Goal: Check status: Check status

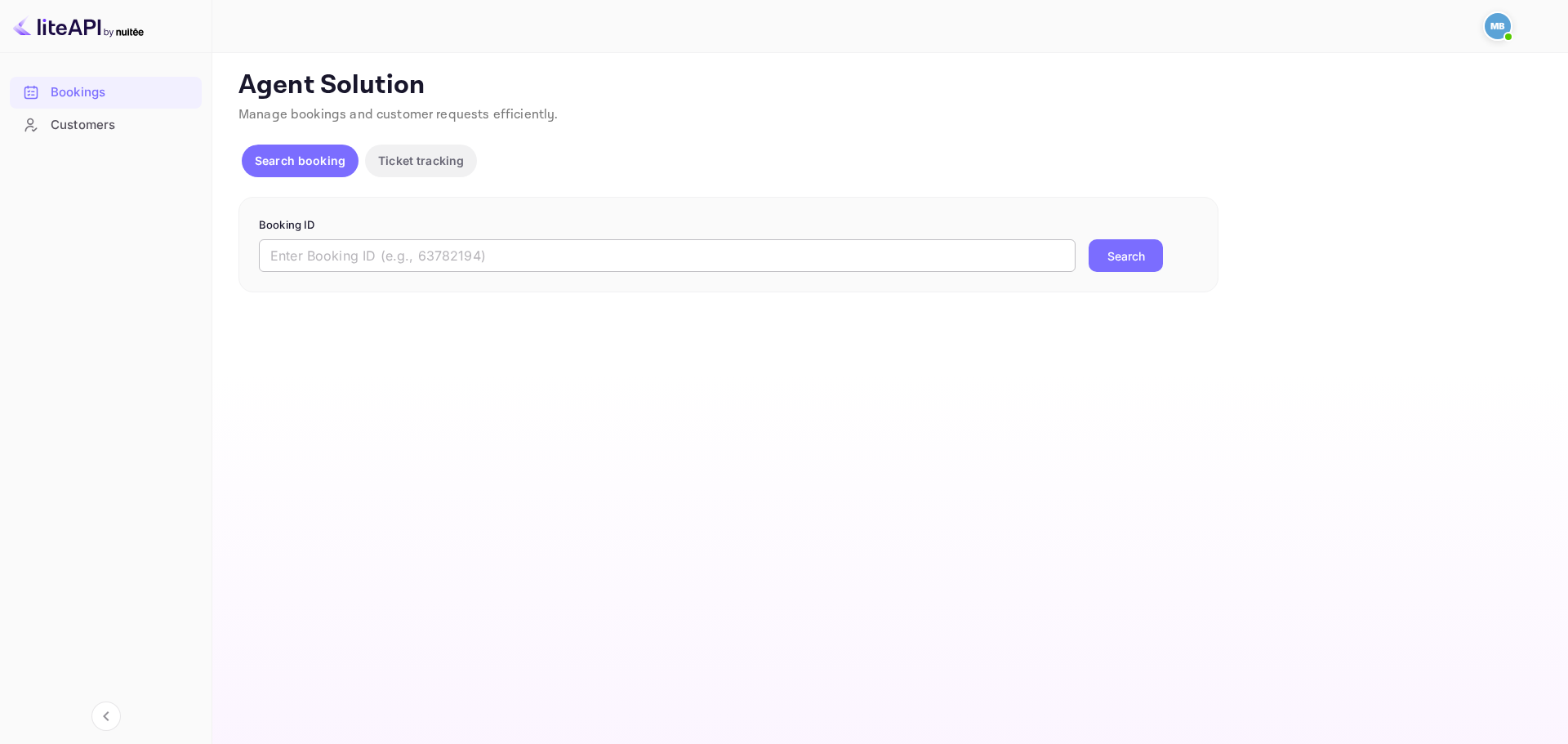
click at [492, 265] on input "text" at bounding box center [667, 256] width 816 height 33
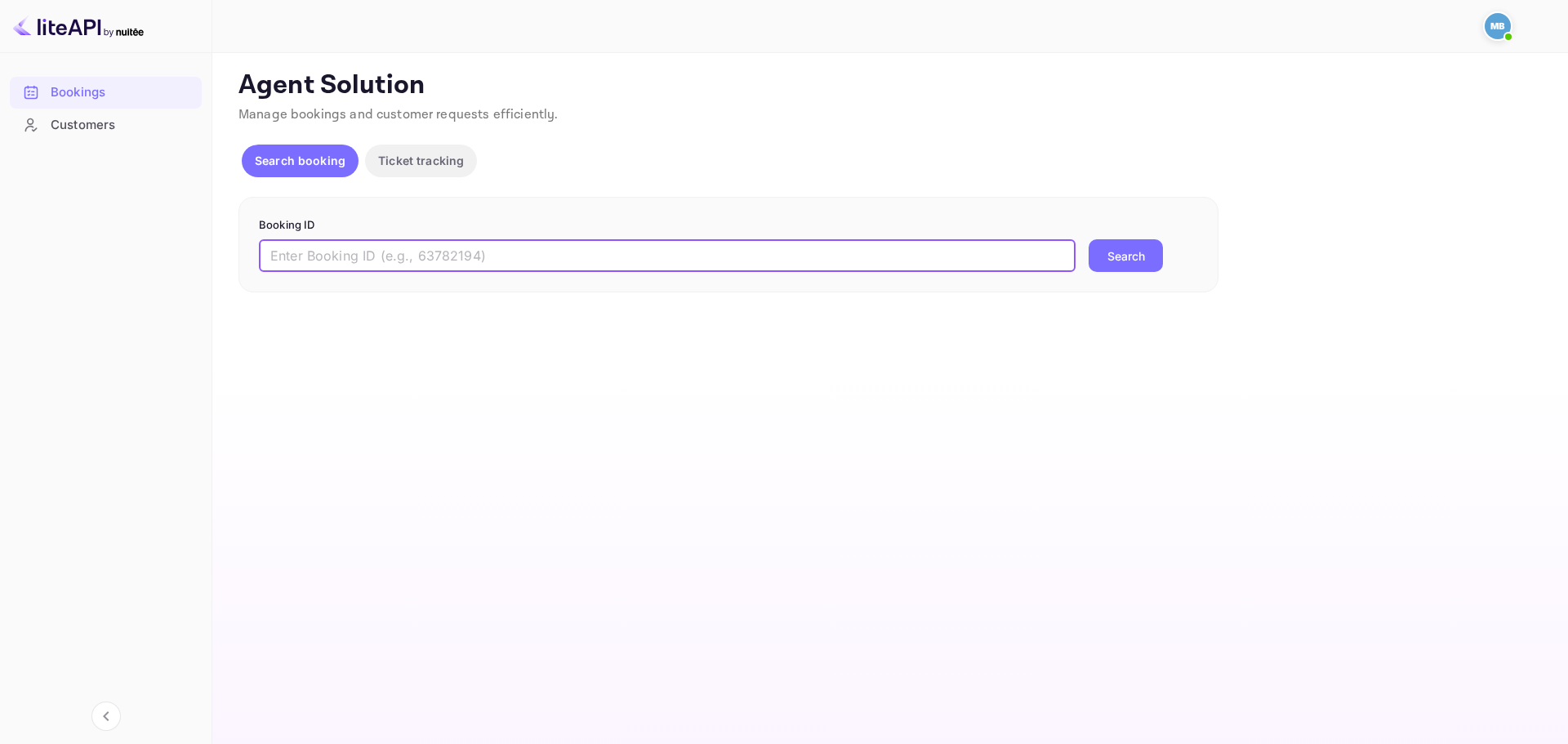
paste input "9497183"
type input "9497183"
click at [1089, 240] on button "Search" at bounding box center [1125, 256] width 74 height 33
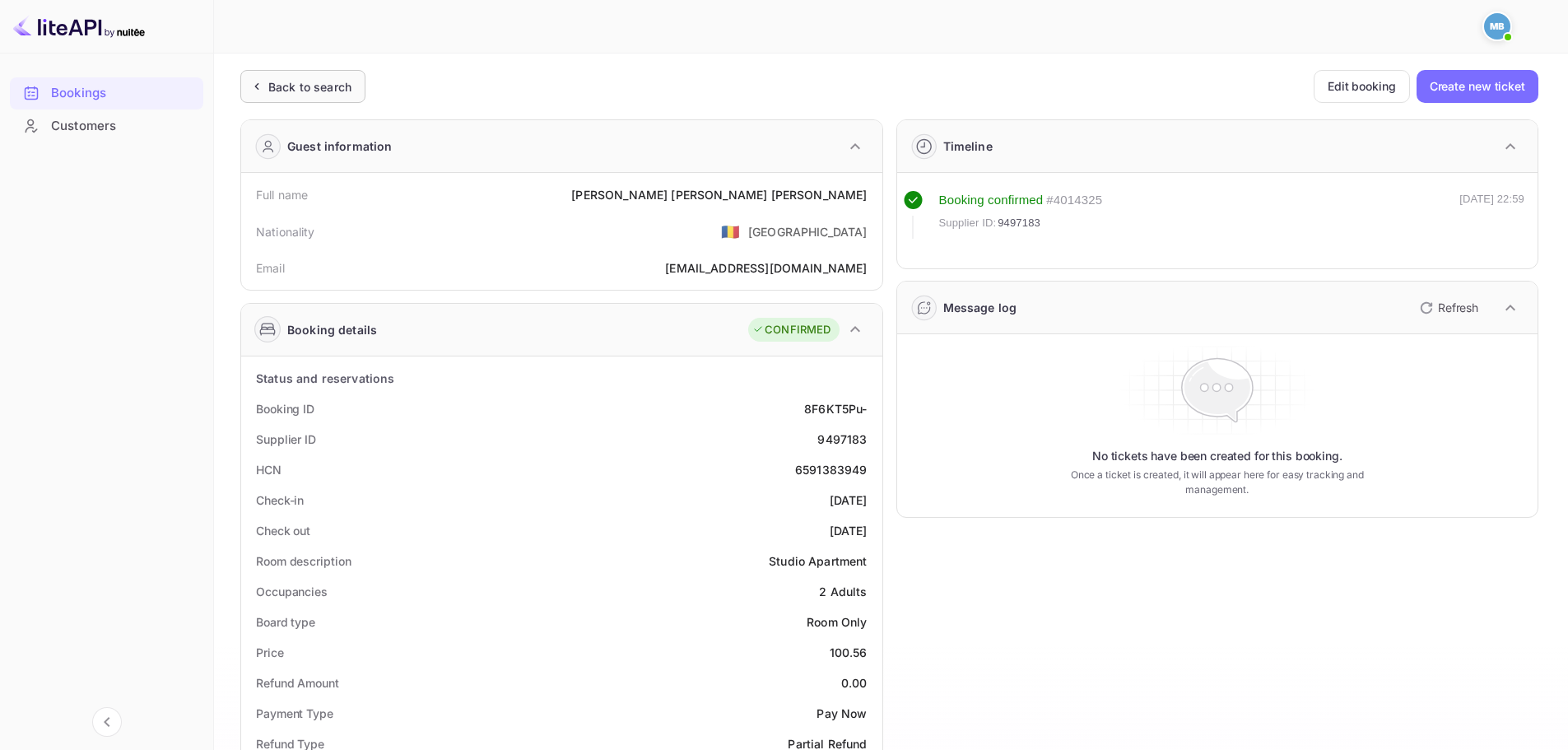
click at [310, 85] on div "Back to search" at bounding box center [310, 87] width 83 height 17
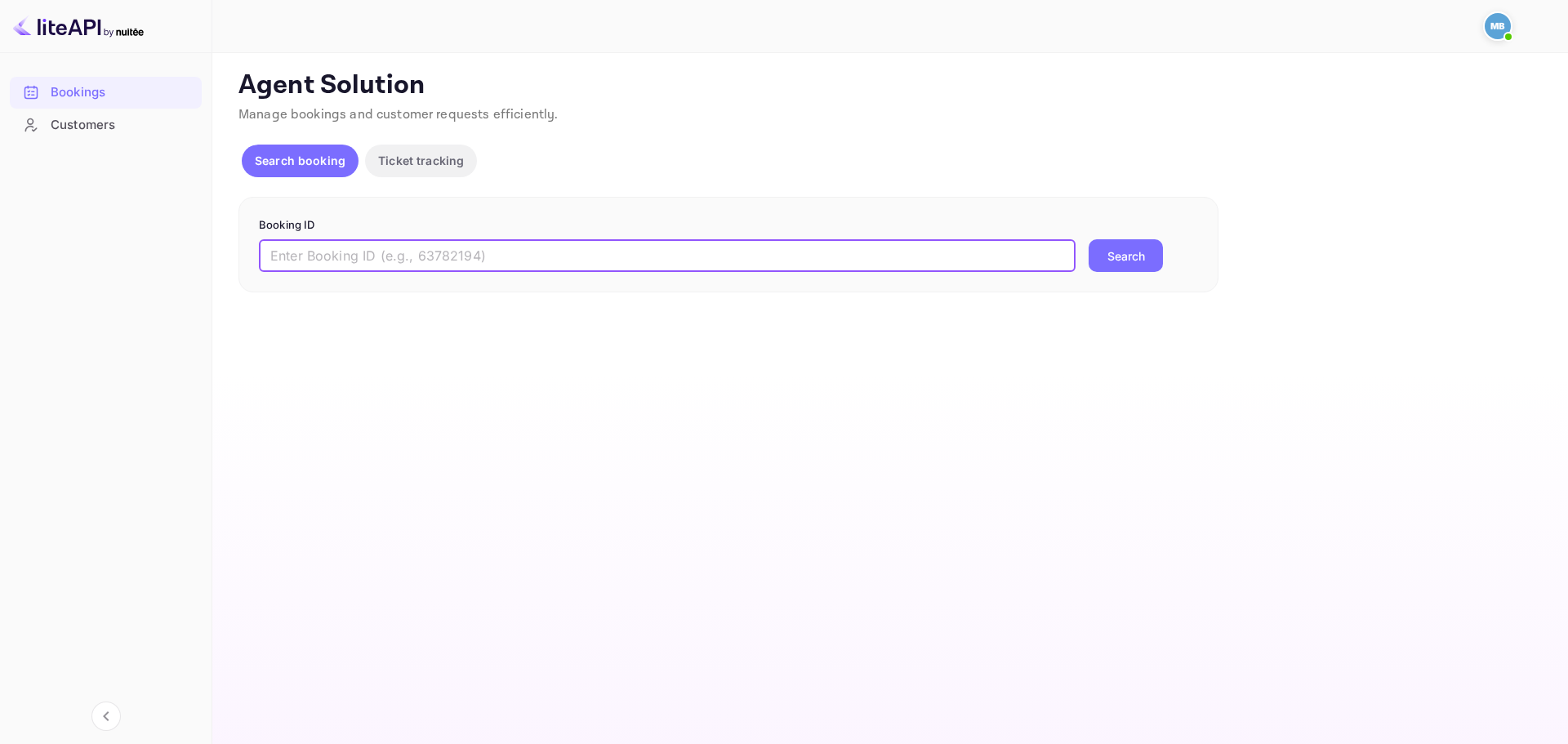
click at [431, 250] on input "text" at bounding box center [667, 256] width 816 height 33
paste input "9497183"
type input "9497183"
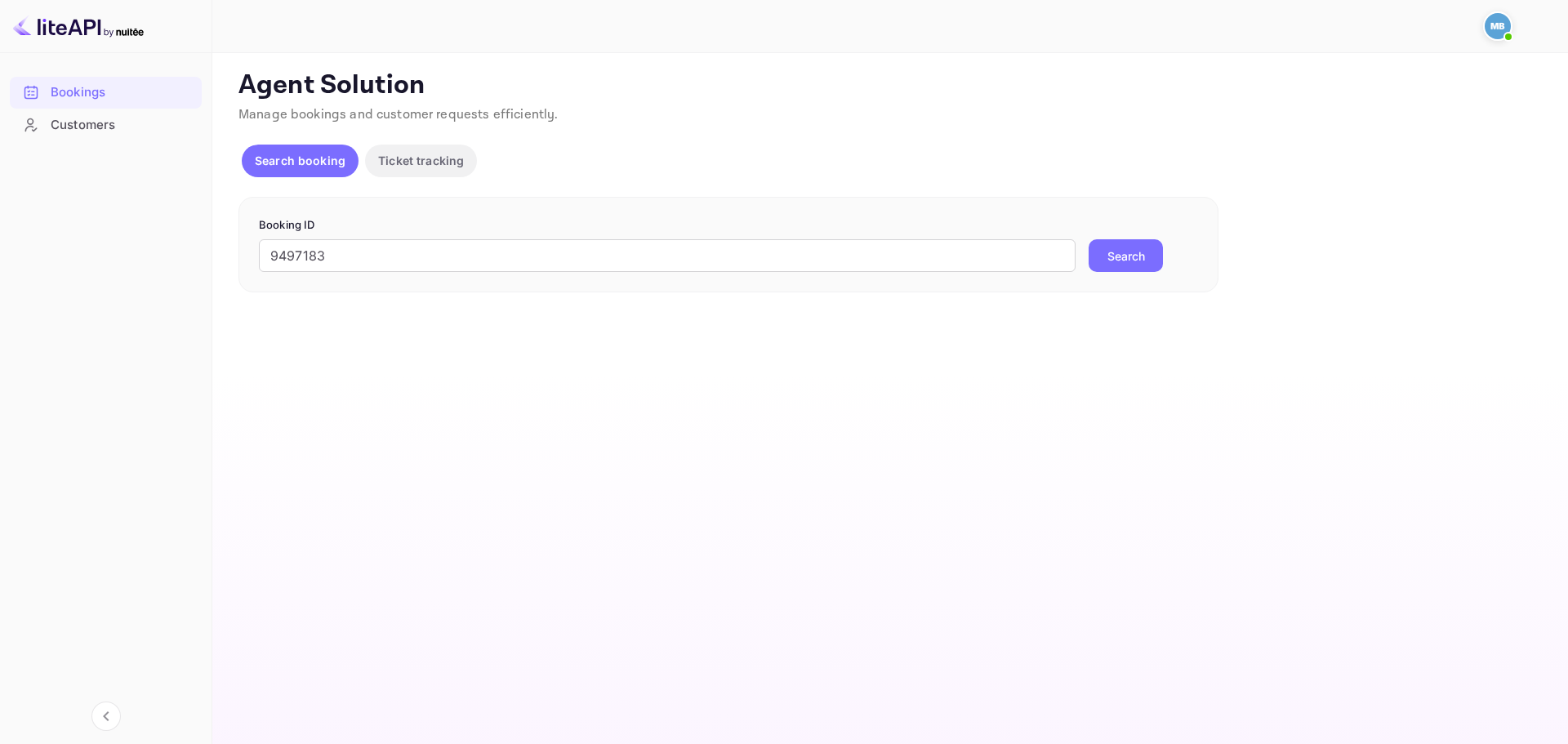
click at [1140, 258] on button "Search" at bounding box center [1125, 256] width 74 height 33
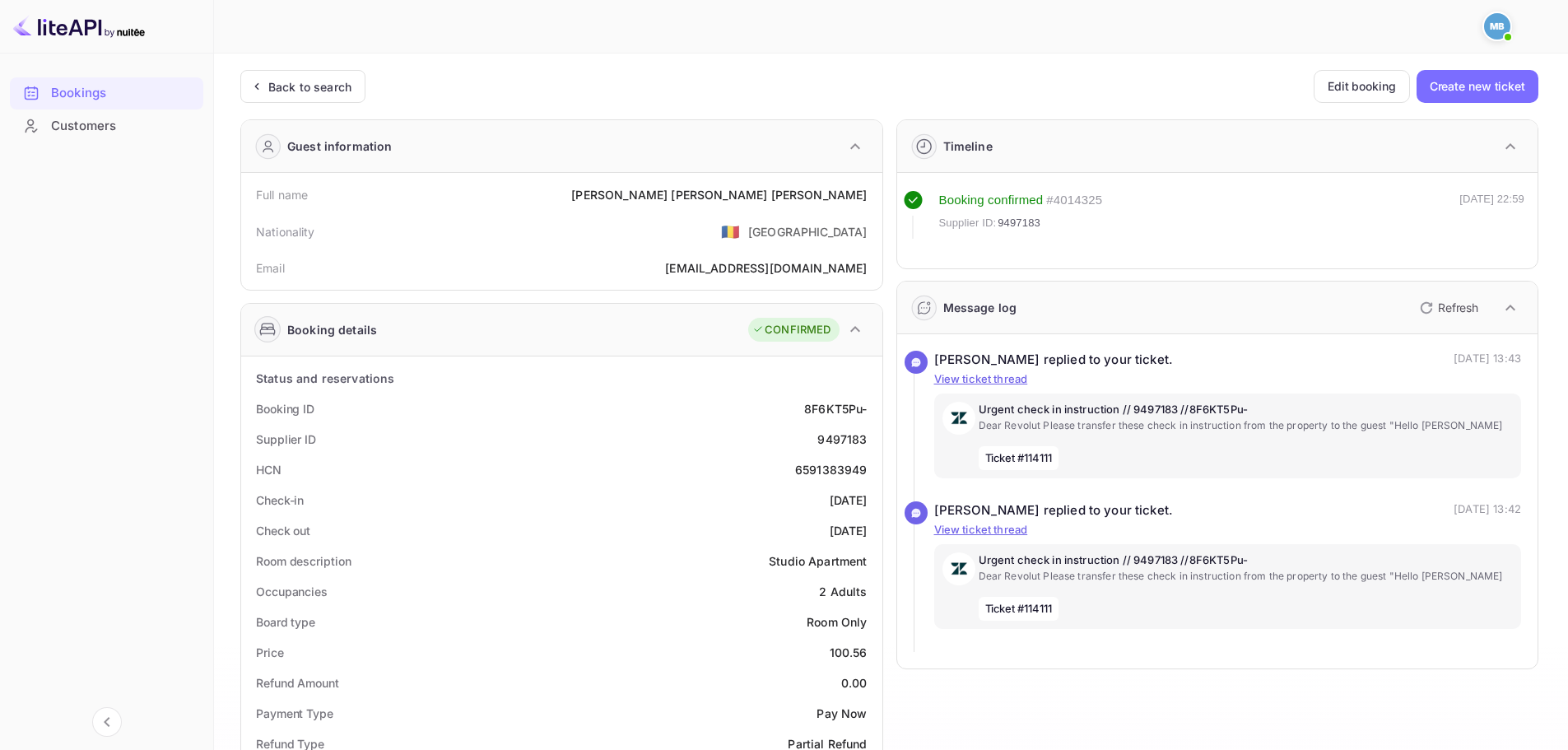
click at [303, 58] on div "Unsaved Changes Ticket Affiliate URL https://www.nuitee.com/ Business partner n…" at bounding box center [881, 679] width 1334 height 1253
click at [310, 77] on div "Back to search" at bounding box center [303, 86] width 125 height 33
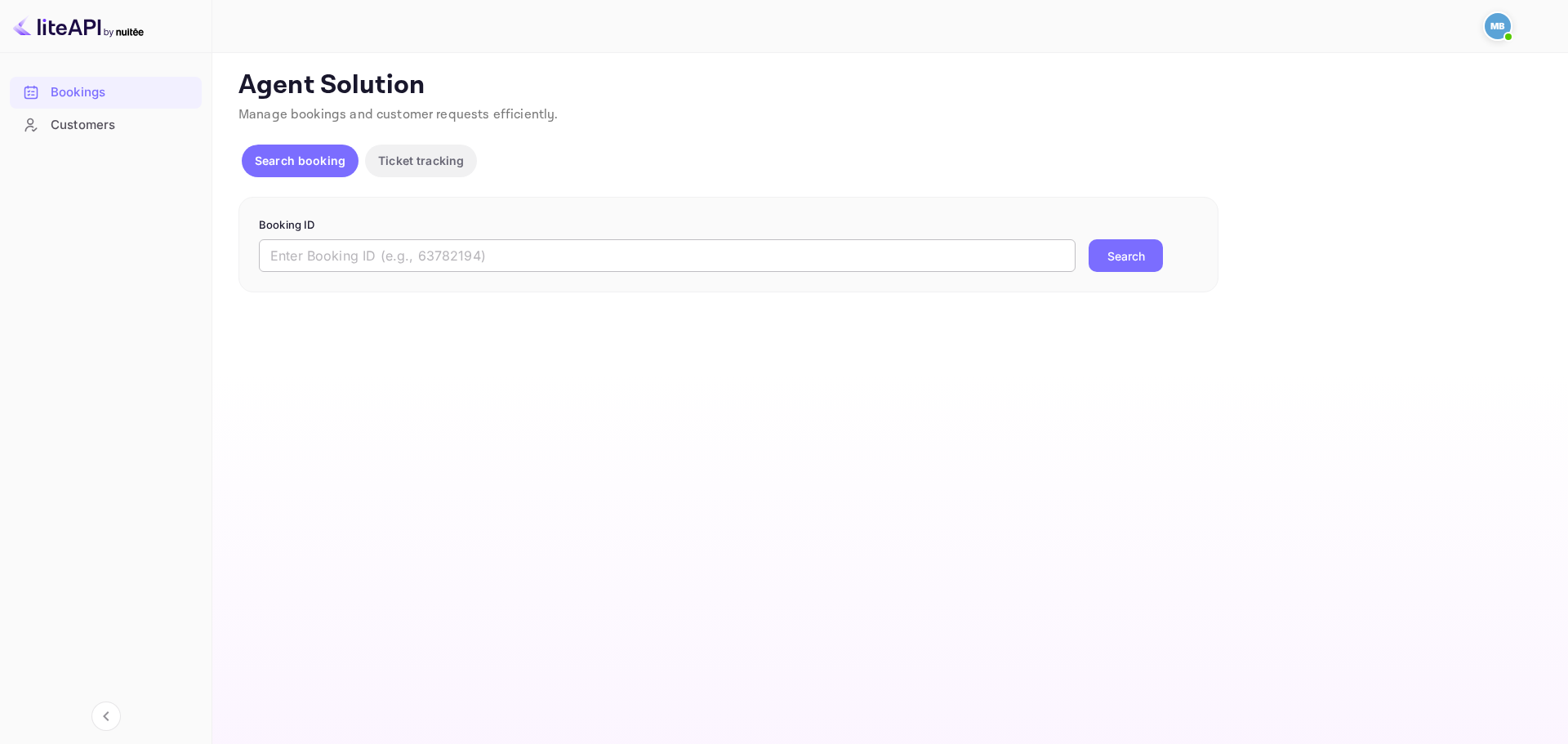
click at [843, 266] on input "text" at bounding box center [667, 256] width 816 height 33
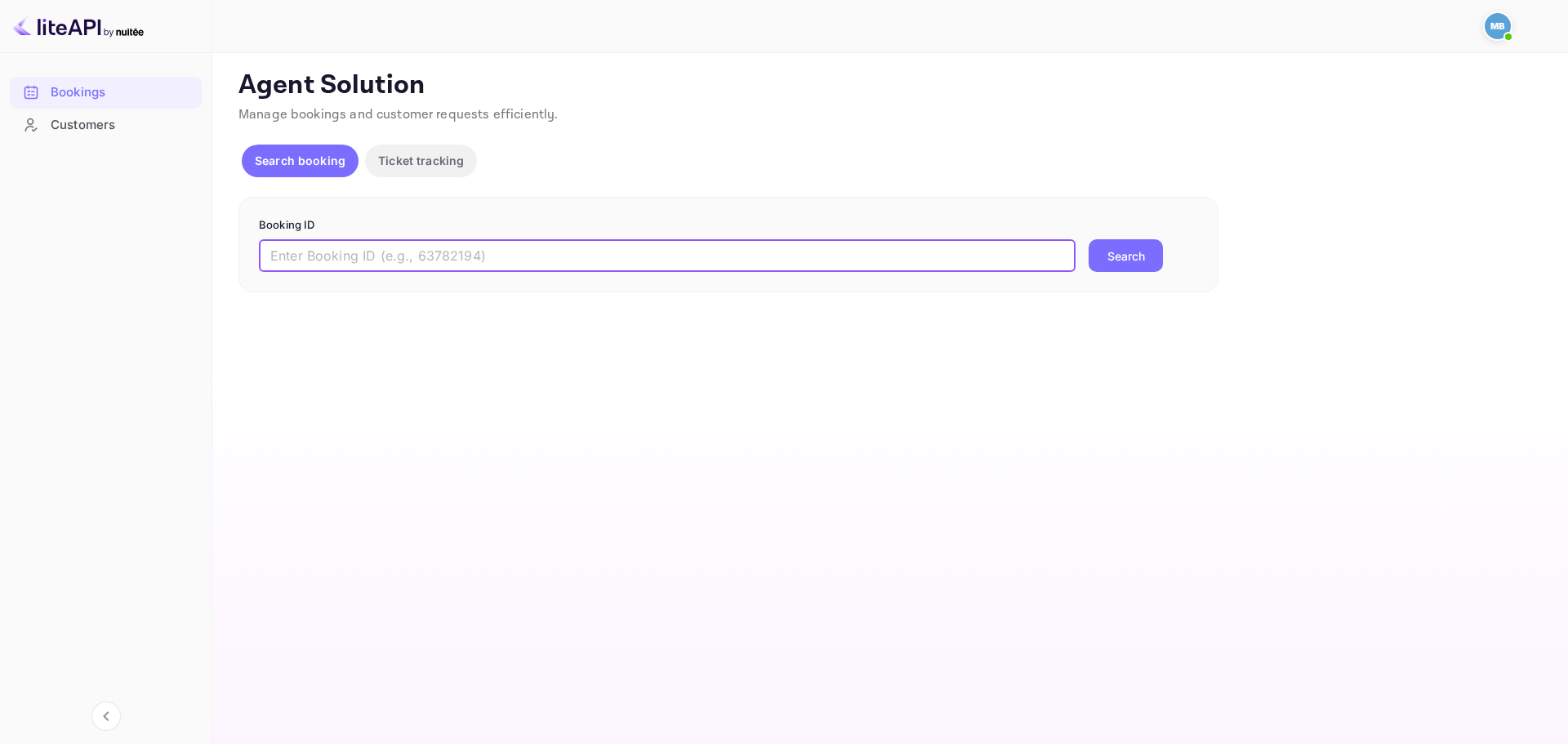
paste input "9473105"
type input "9473105"
click at [1130, 256] on button "Search" at bounding box center [1125, 256] width 74 height 33
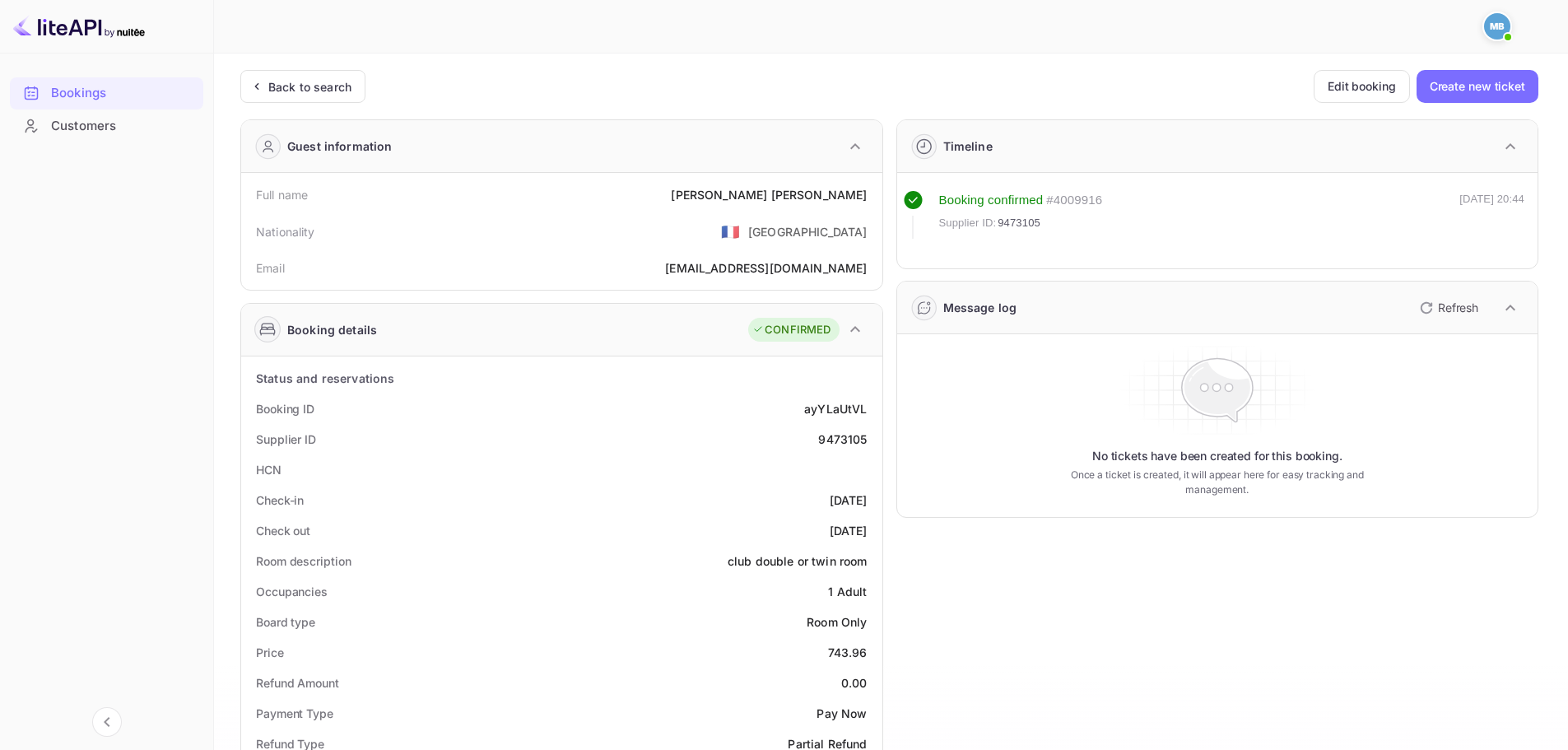
click at [1432, 313] on icon "button" at bounding box center [1426, 308] width 19 height 19
click at [1435, 312] on icon "button" at bounding box center [1426, 308] width 19 height 19
click at [305, 84] on div "Back to search" at bounding box center [310, 87] width 83 height 17
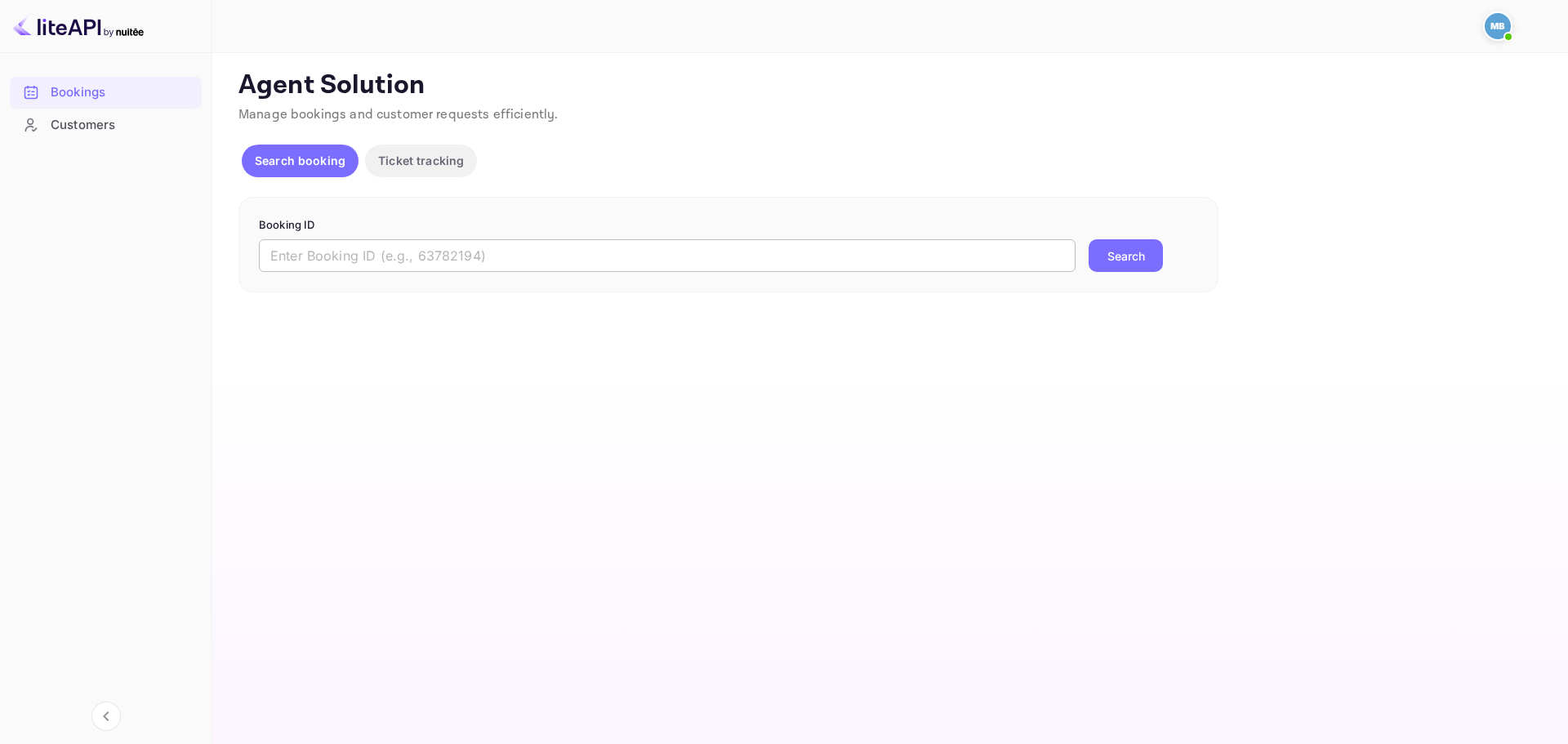
drag, startPoint x: 598, startPoint y: 255, endPoint x: 606, endPoint y: 255, distance: 8.0
click at [598, 255] on input "text" at bounding box center [667, 256] width 816 height 33
paste input "9418510"
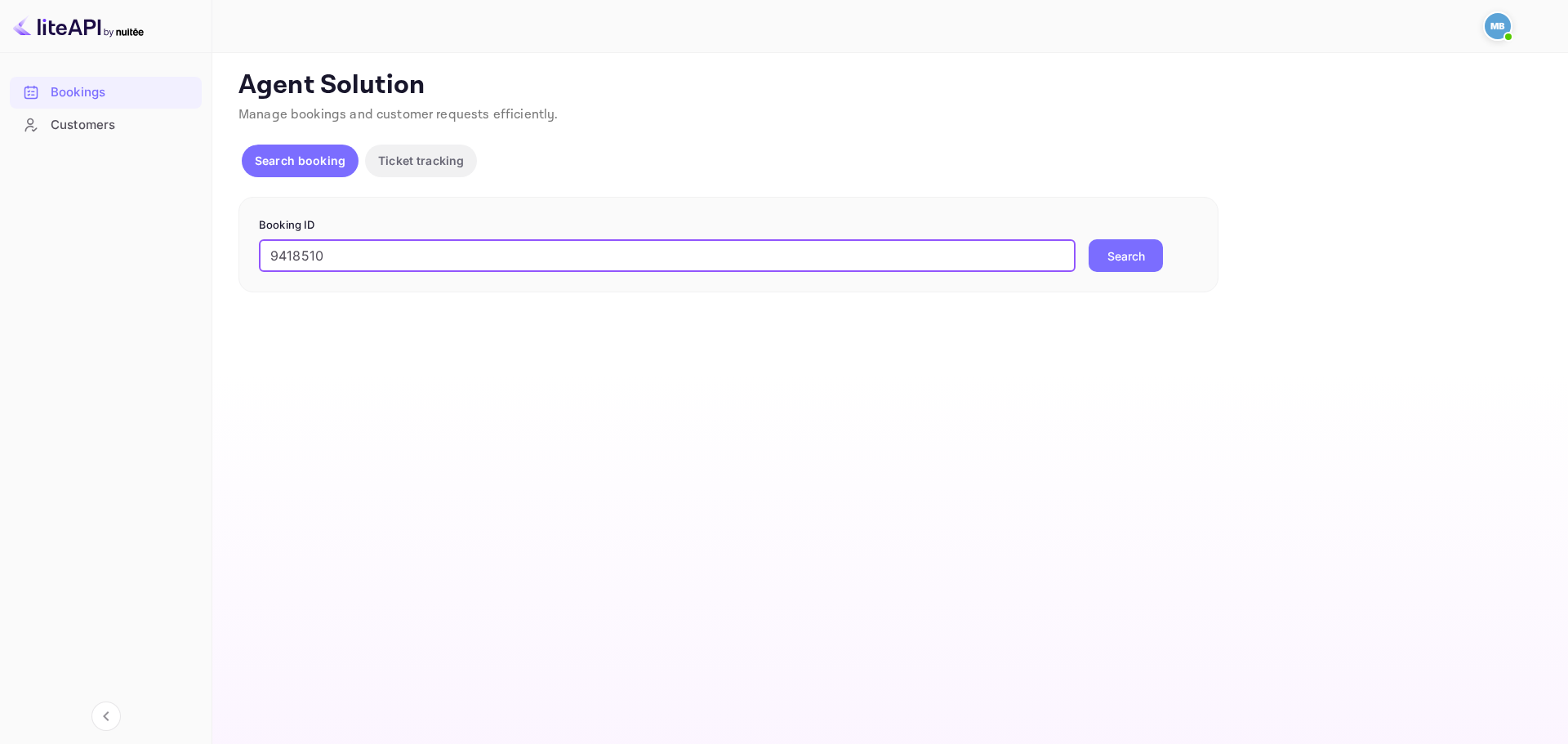
type input "9418510"
click at [1117, 260] on button "Search" at bounding box center [1125, 256] width 74 height 33
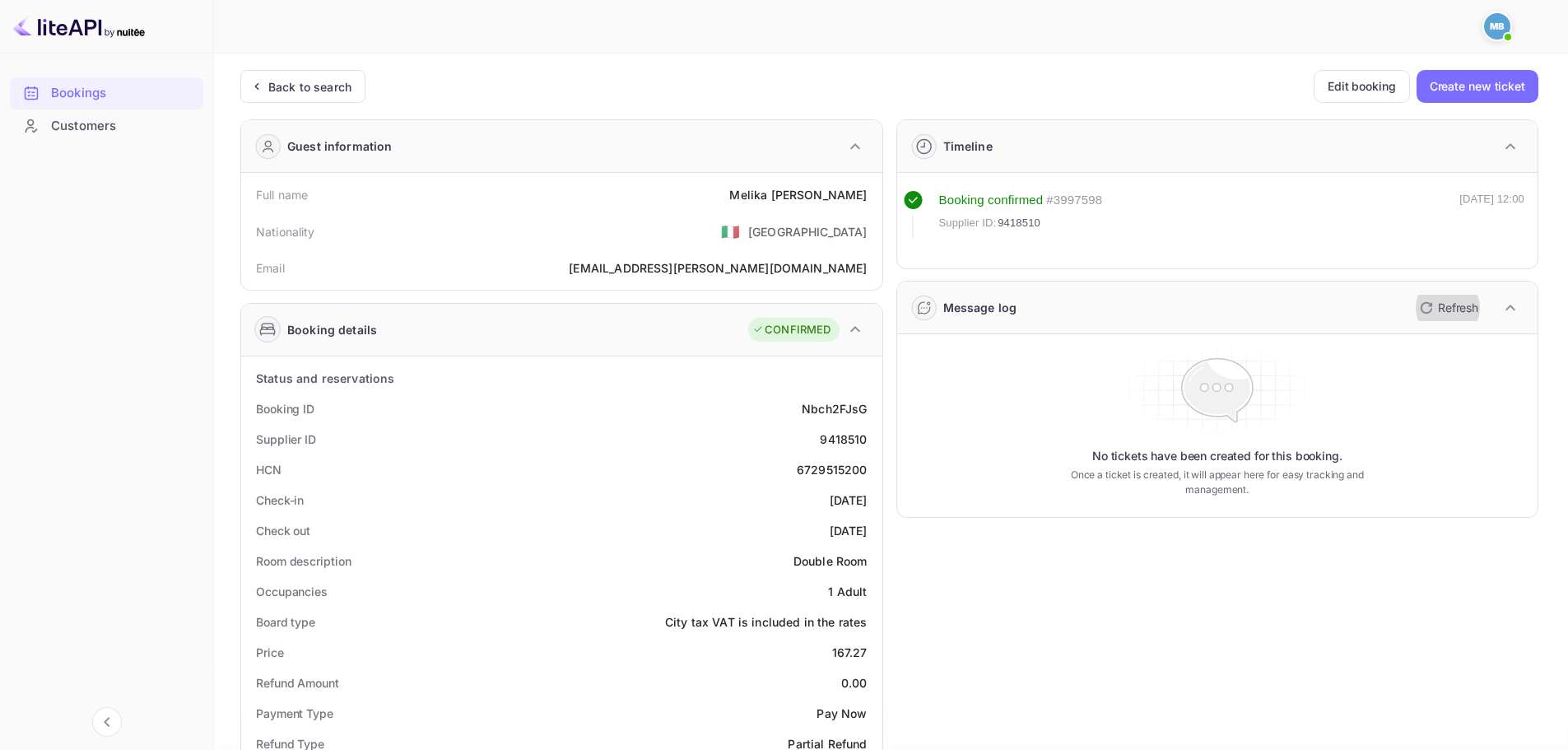
click at [1449, 301] on p "Refresh" at bounding box center [1458, 308] width 41 height 17
click at [1423, 313] on icon "button" at bounding box center [1426, 308] width 19 height 19
click at [1427, 311] on icon "button" at bounding box center [1426, 308] width 19 height 19
click at [322, 90] on div "Back to search" at bounding box center [310, 87] width 83 height 17
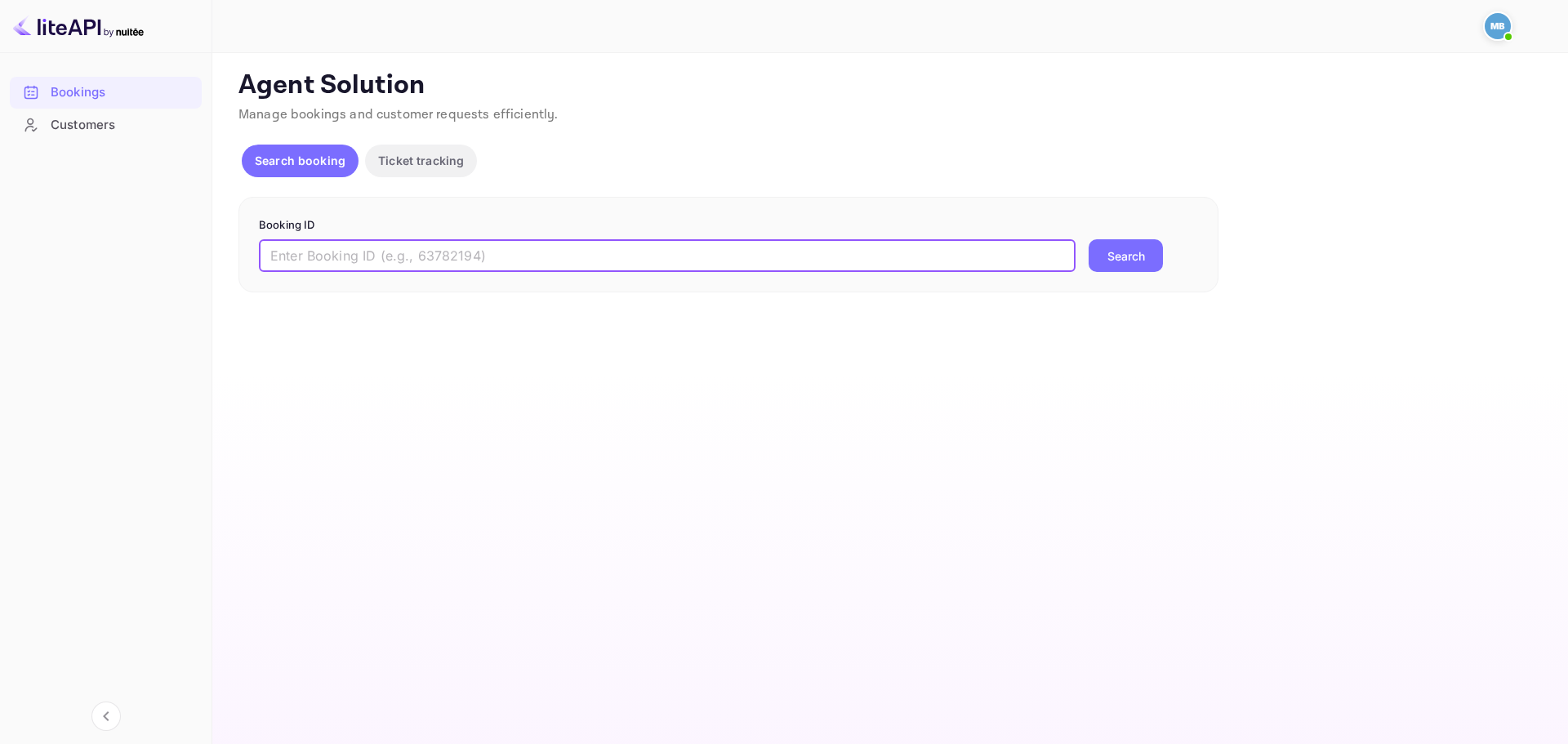
click at [650, 254] on input "text" at bounding box center [667, 256] width 816 height 33
paste input "9418510"
type input "9418510"
click at [1134, 252] on button "Search" at bounding box center [1125, 256] width 74 height 33
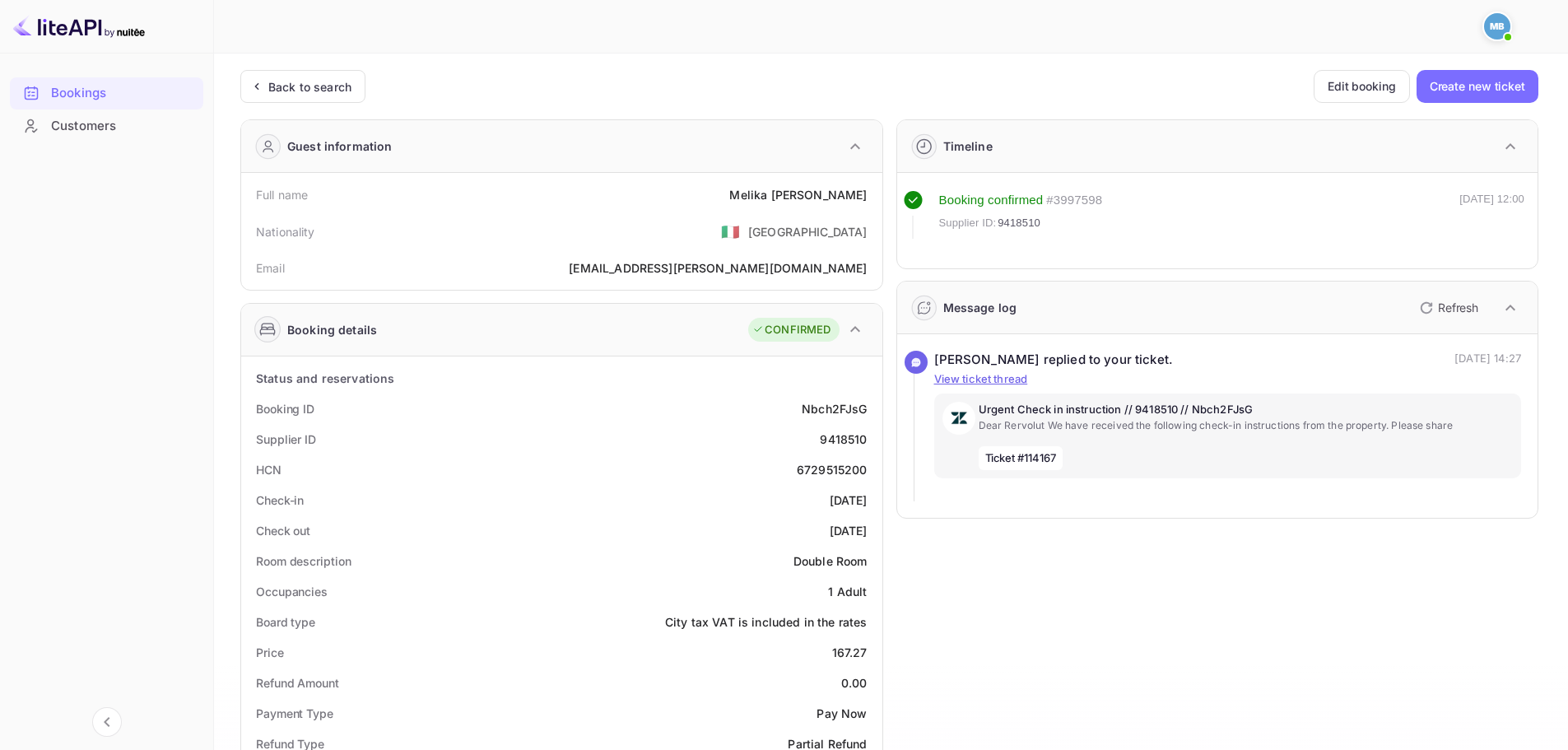
click at [144, 381] on div "Bookings Customers" at bounding box center [107, 399] width 213 height 658
click at [1067, 428] on p "Dear Rervolut We have received the following check-in instructions from the pro…" at bounding box center [1246, 425] width 535 height 15
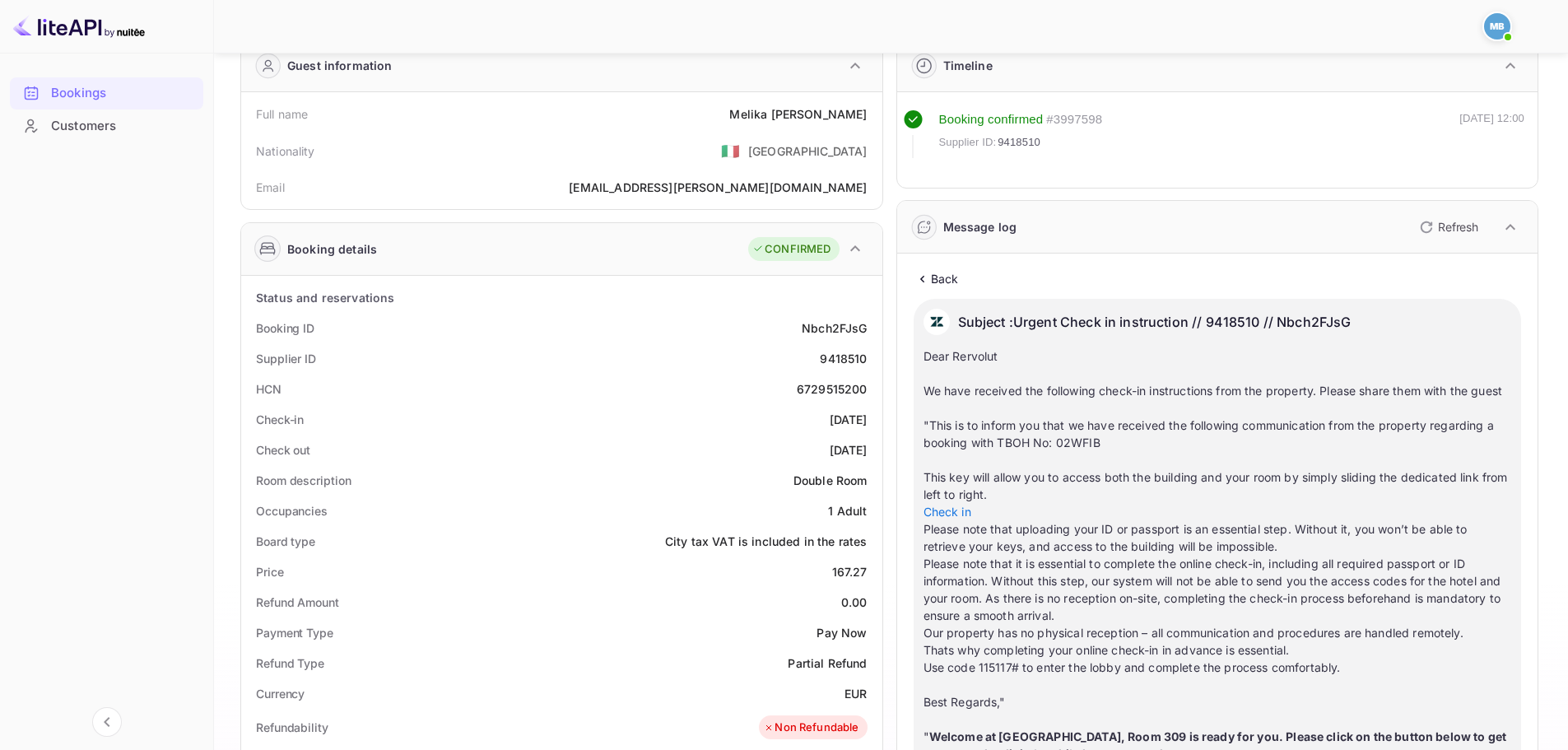
scroll to position [246, 0]
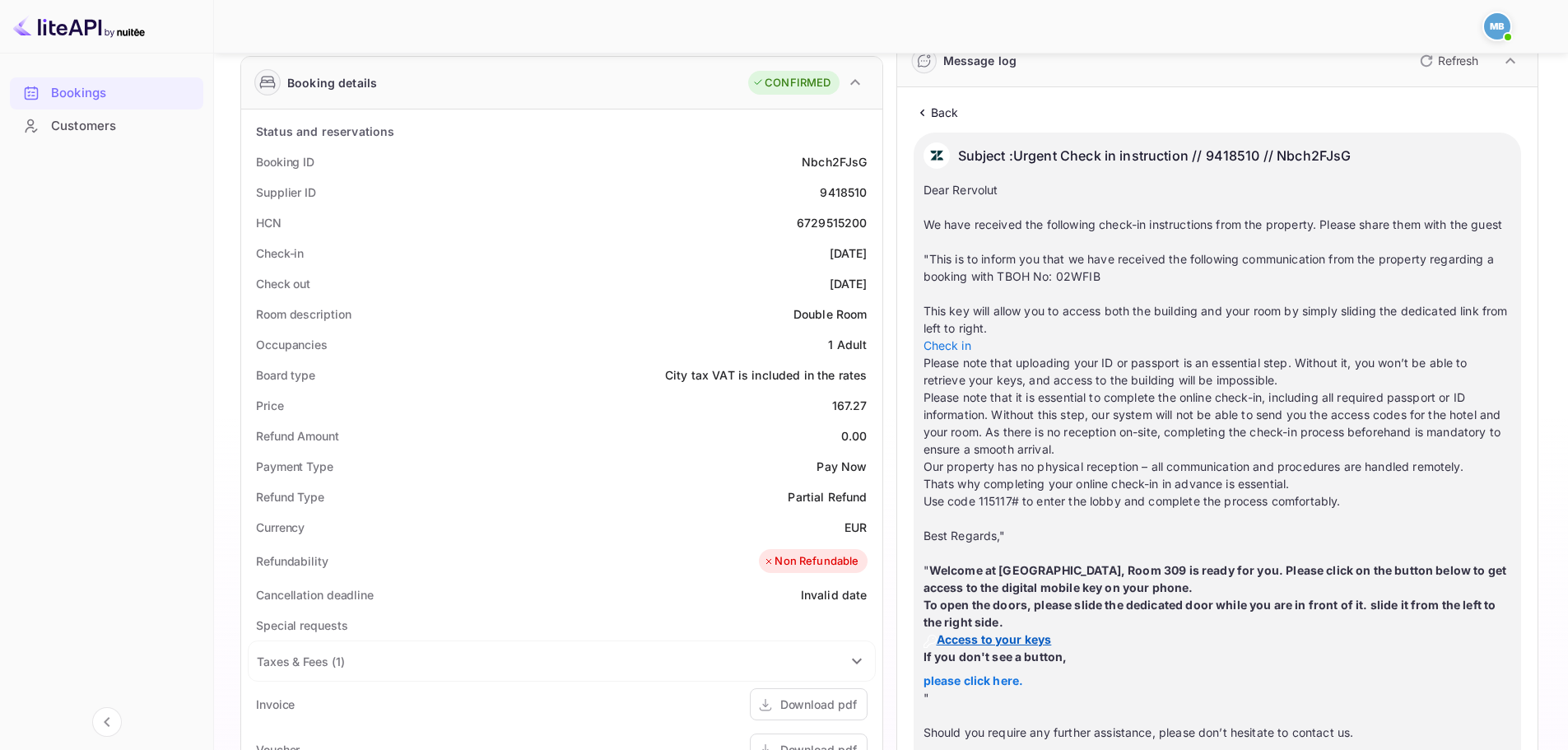
click at [991, 646] on strong "Access to your keys" at bounding box center [988, 638] width 128 height 14
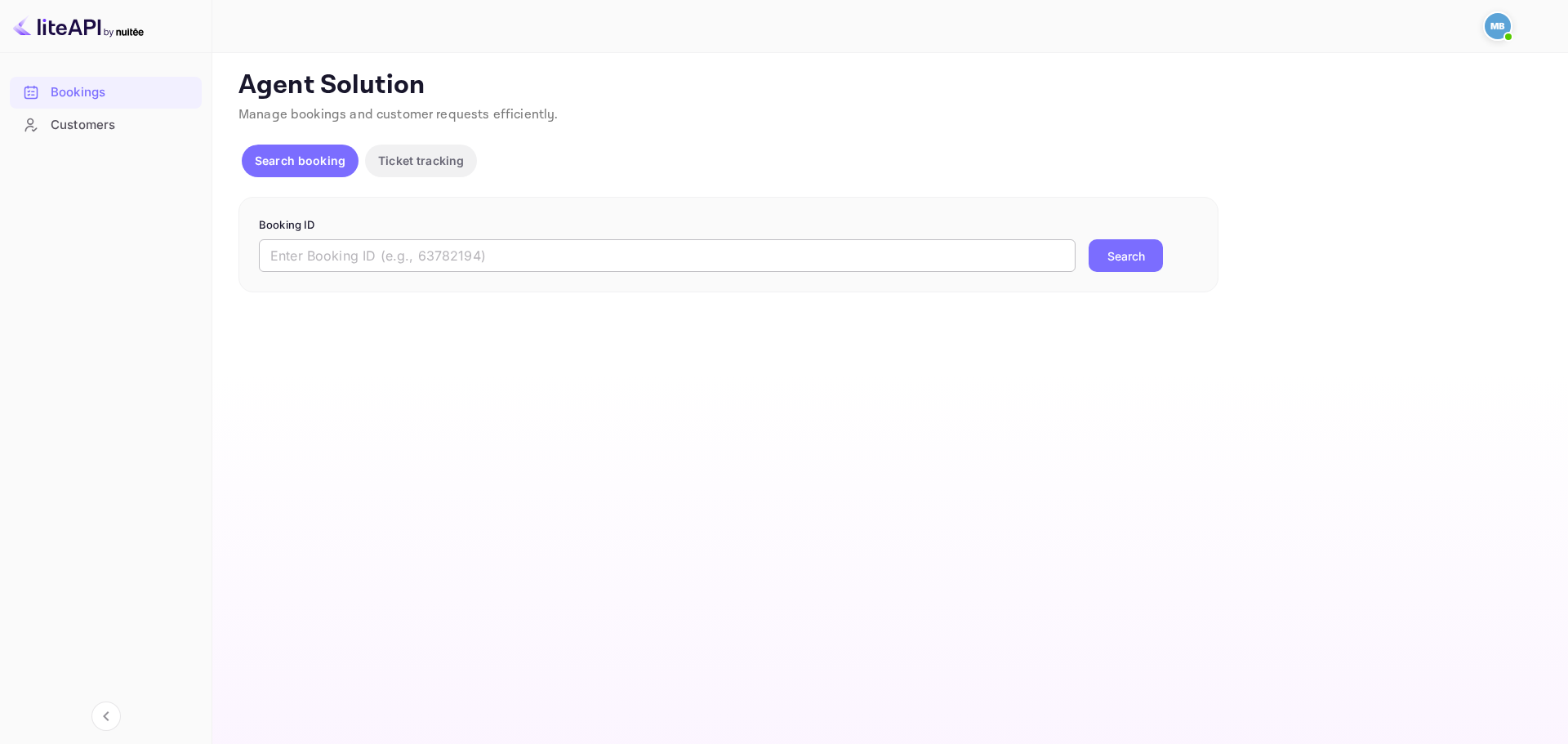
drag, startPoint x: 0, startPoint y: 0, endPoint x: 471, endPoint y: 255, distance: 535.6
click at [471, 255] on input "text" at bounding box center [667, 256] width 816 height 33
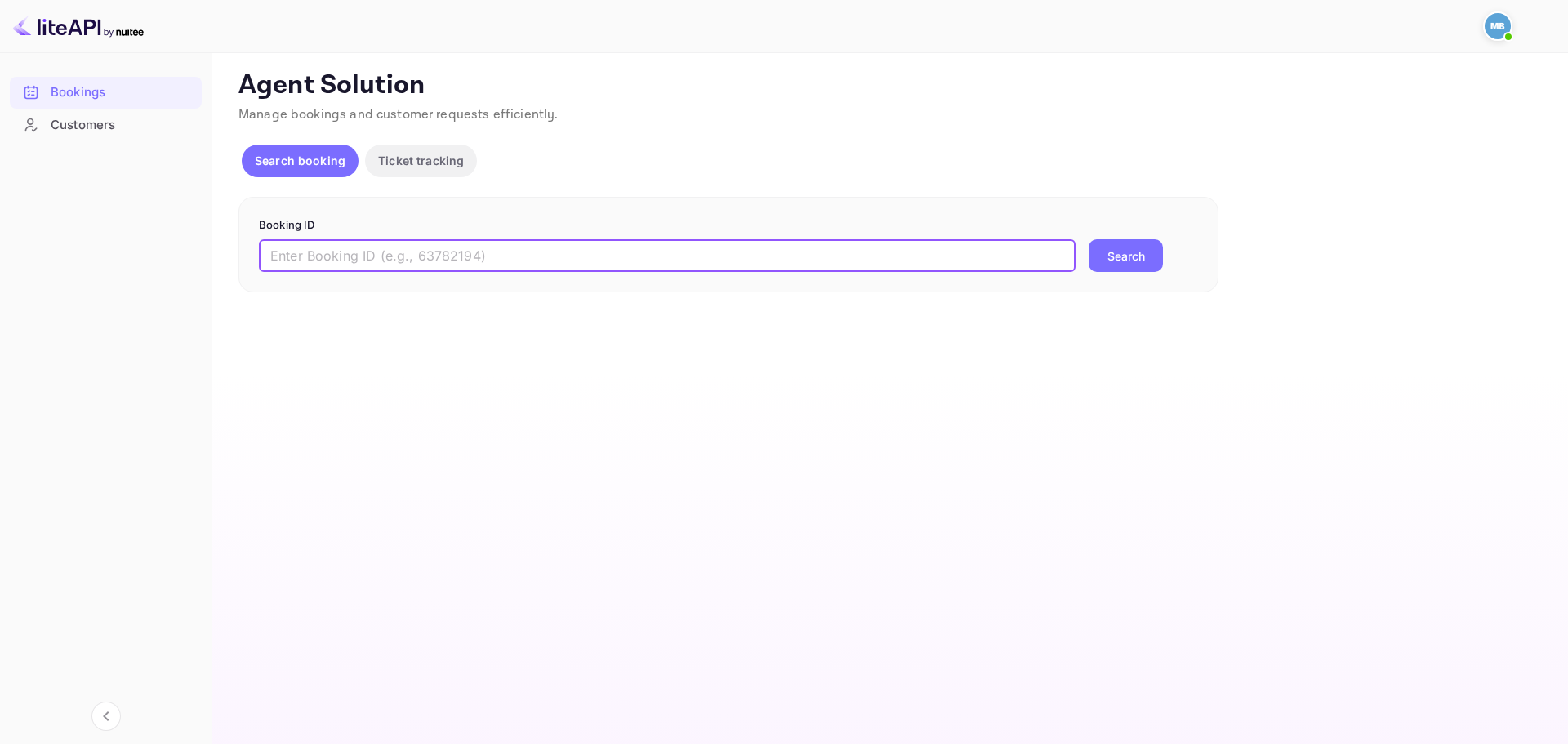
paste input "fVH2g_MS"
click at [1132, 265] on button "Search" at bounding box center [1125, 256] width 74 height 33
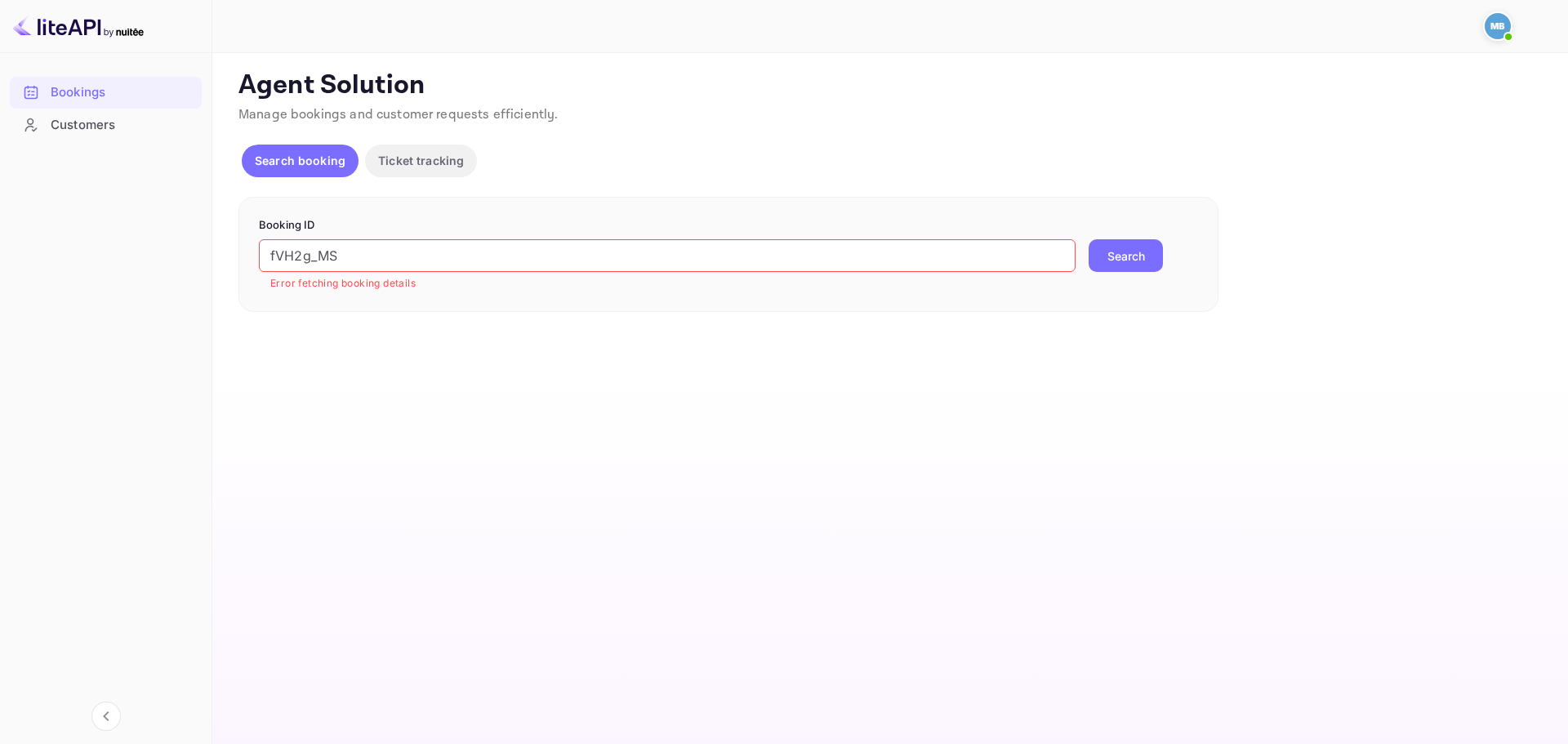
click at [590, 258] on input "fVH2g_MS" at bounding box center [667, 256] width 816 height 33
click at [1138, 254] on button "Search" at bounding box center [1125, 256] width 74 height 33
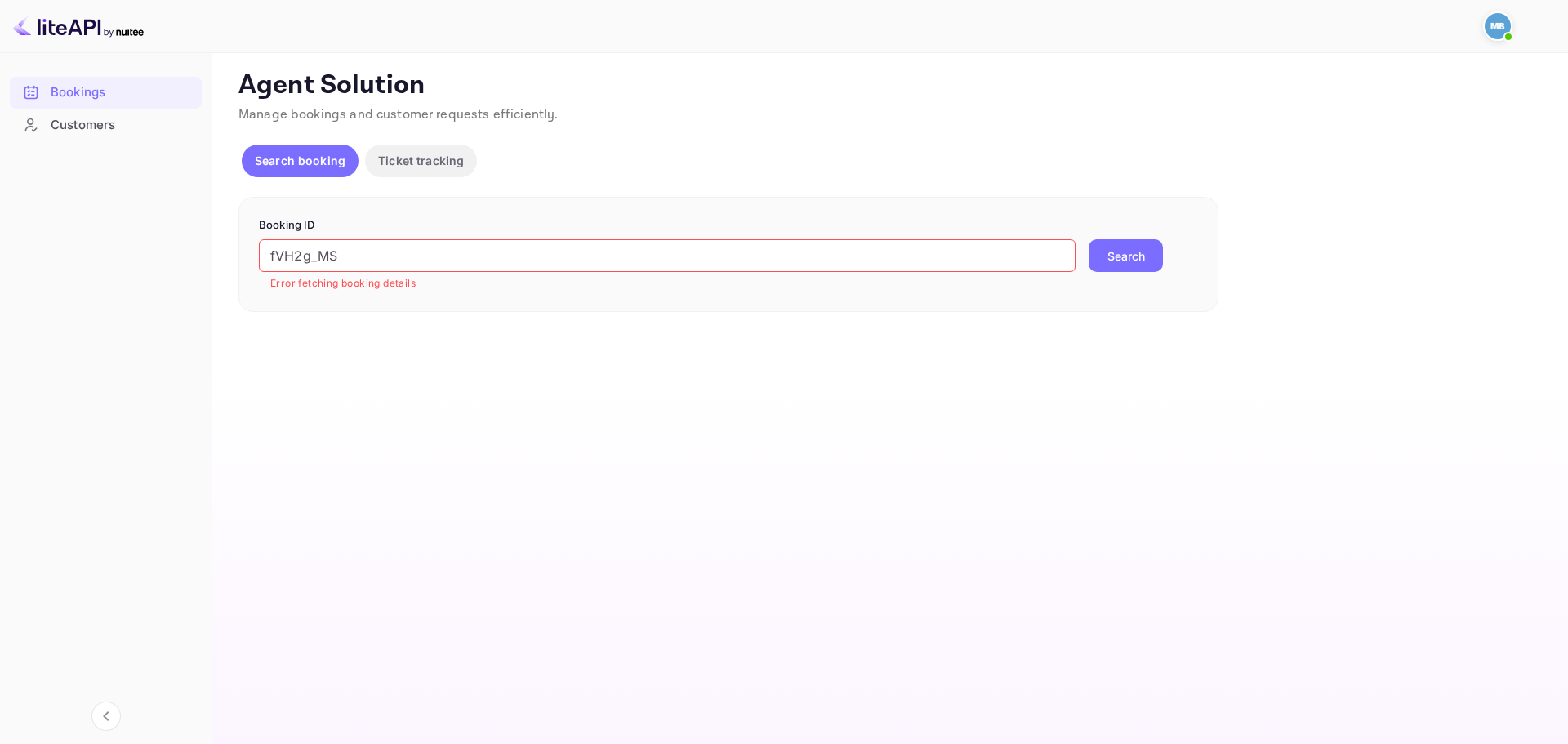
click at [1138, 254] on button "Search" at bounding box center [1125, 256] width 74 height 33
click at [616, 252] on input "fVH2g_MS" at bounding box center [667, 256] width 816 height 33
click at [617, 252] on input "fVH2g_MS" at bounding box center [667, 256] width 816 height 33
click at [620, 252] on input "fVH2g_MS" at bounding box center [667, 256] width 816 height 33
paste input "-"
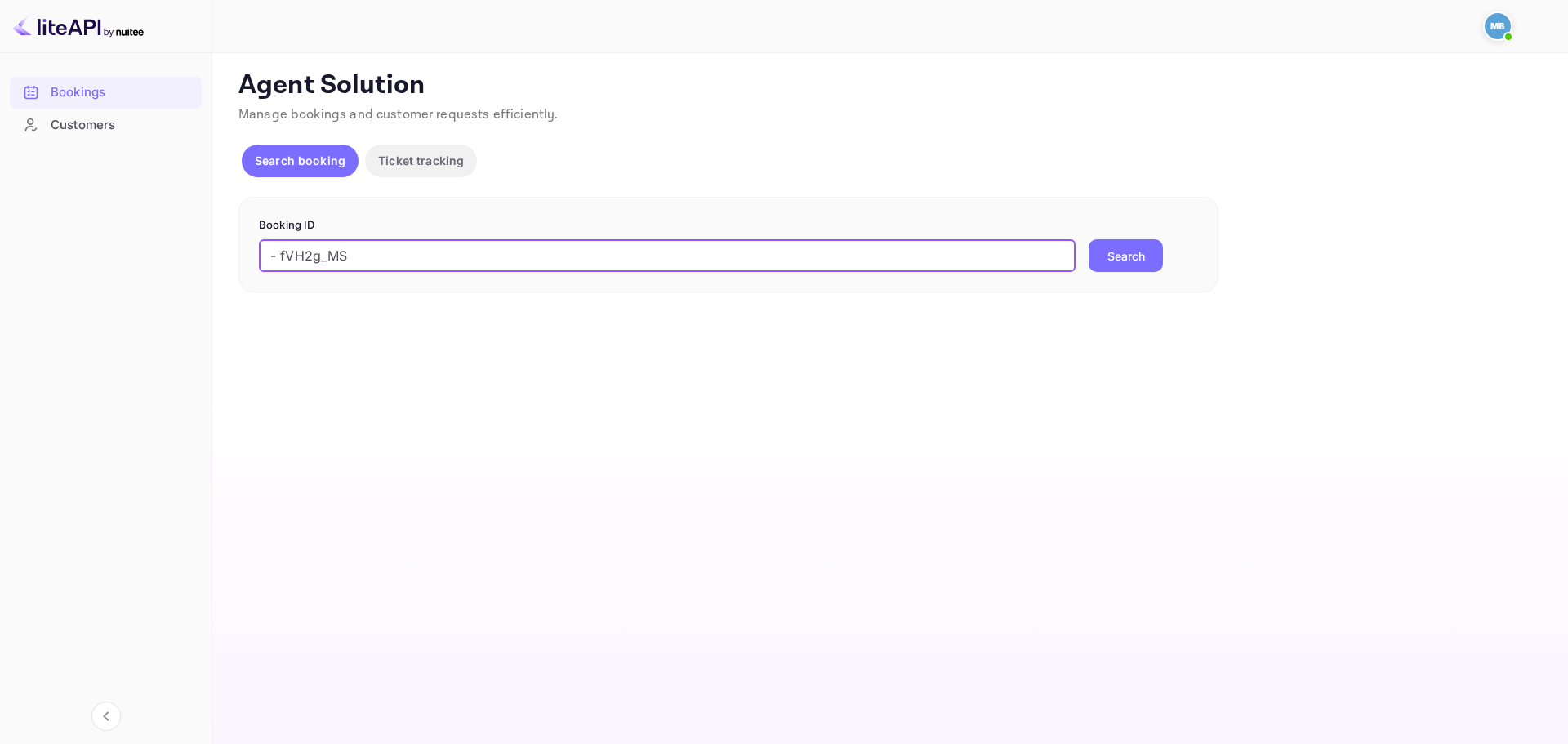
click at [282, 255] on input "- fVH2g_MS" at bounding box center [667, 256] width 816 height 33
click at [1104, 251] on button "Search" at bounding box center [1125, 256] width 74 height 33
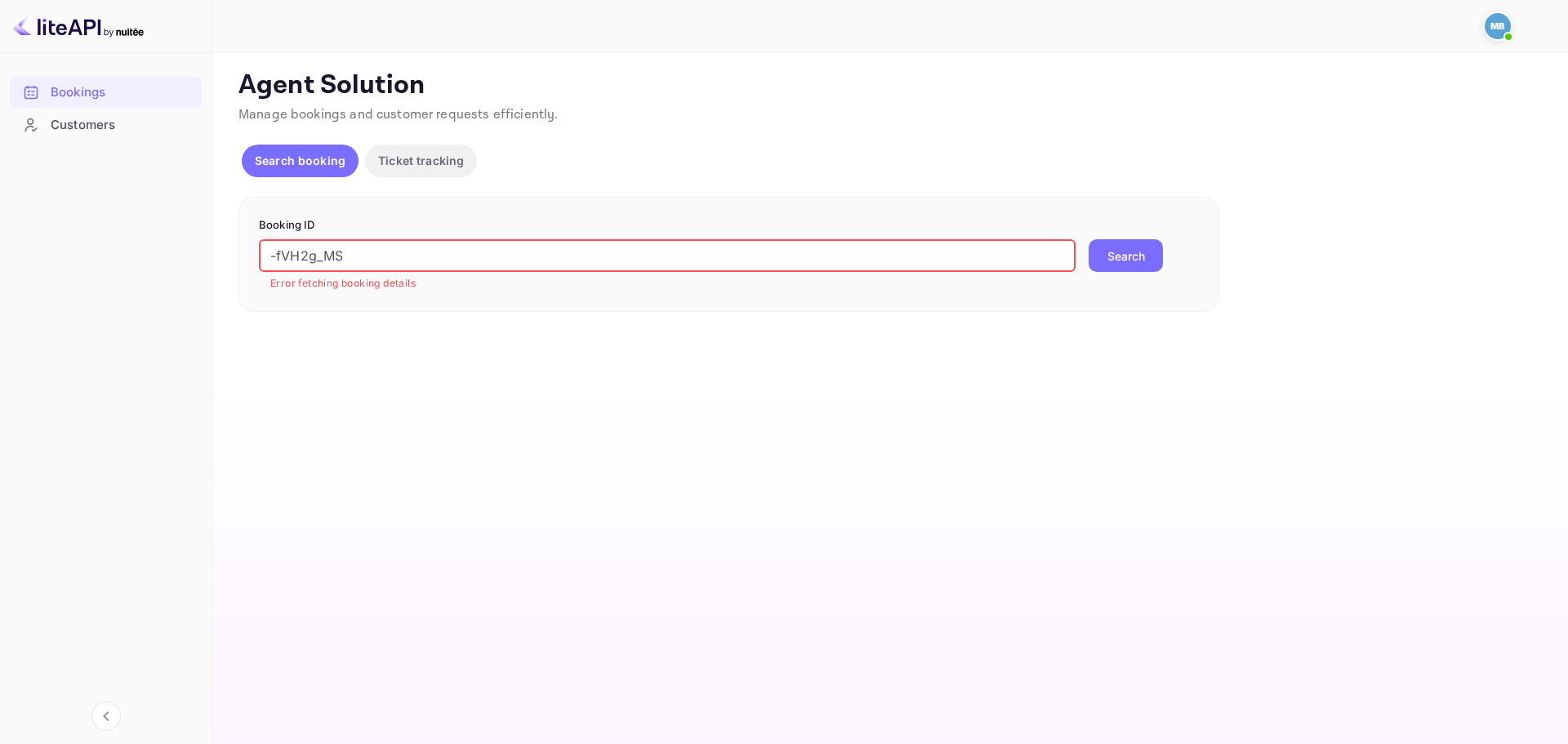
click at [275, 255] on input "-fVH2g_MS" at bounding box center [667, 256] width 816 height 33
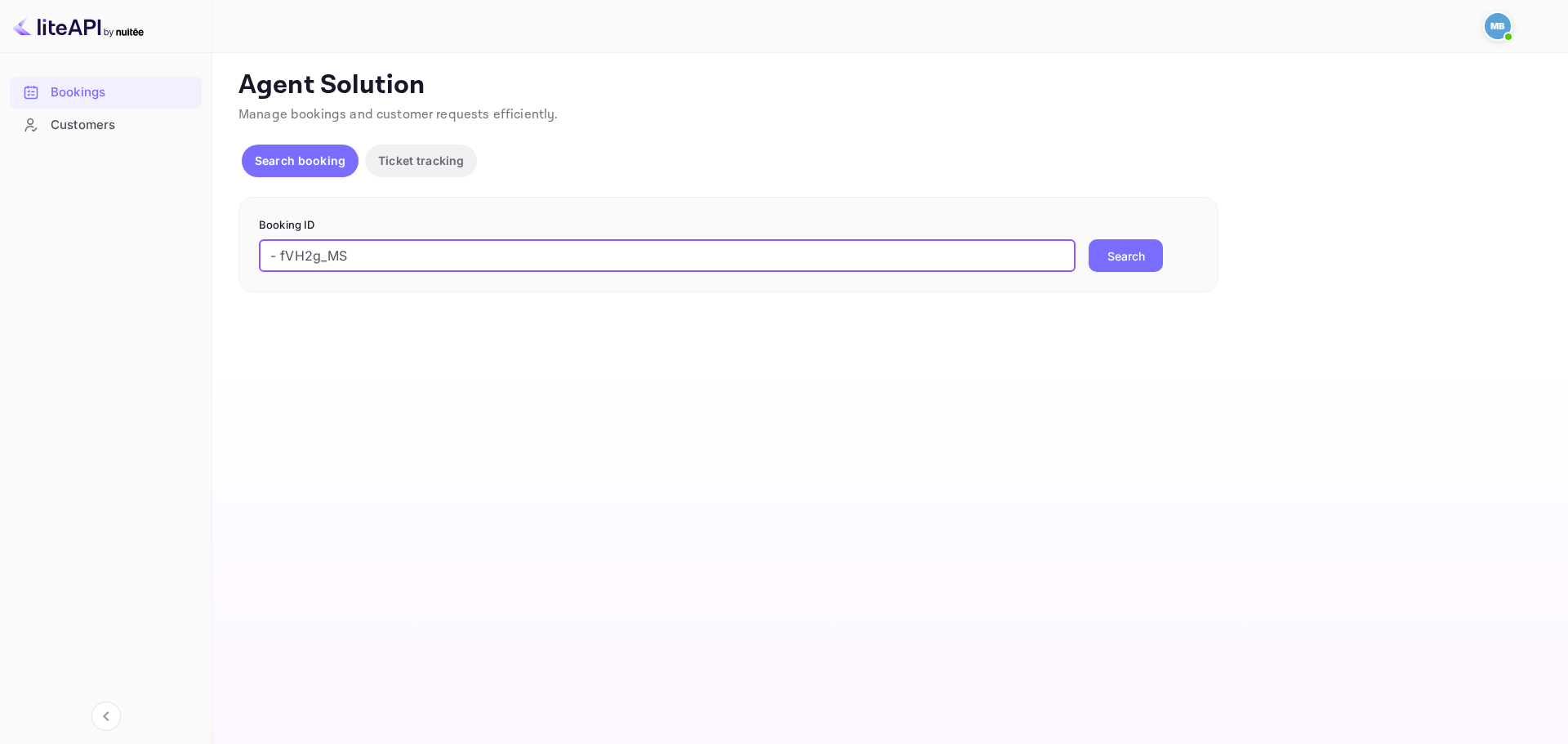
type input "- fVH2g_MS"
click at [1133, 255] on button "Search" at bounding box center [1125, 256] width 74 height 33
